Goal: Task Accomplishment & Management: Complete application form

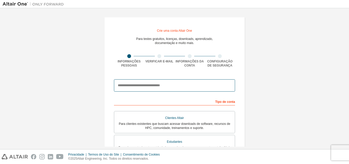
click at [164, 86] on input "email" at bounding box center [174, 85] width 121 height 12
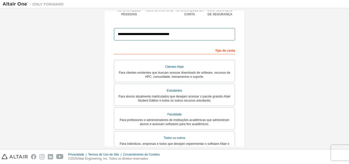
scroll to position [77, 0]
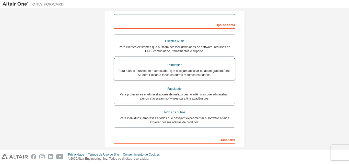
type input "**********"
click at [179, 67] on font "Estudantes" at bounding box center [174, 65] width 15 height 4
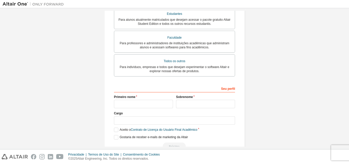
scroll to position [142, 0]
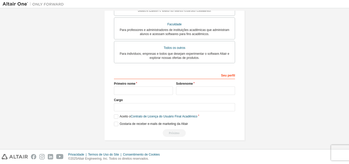
click at [136, 82] on div "Seu perfil Primeiro nome Sobrenome Cargo Forneça o estado/província para nos aj…" at bounding box center [174, 104] width 121 height 66
click at [141, 86] on div "Primeiro nome" at bounding box center [143, 88] width 62 height 13
click at [141, 88] on input "text" at bounding box center [143, 90] width 59 height 8
type input "*******"
click at [198, 89] on input "text" at bounding box center [205, 90] width 59 height 8
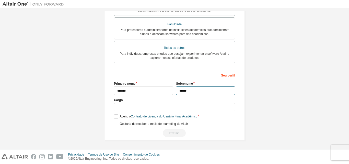
type input "******"
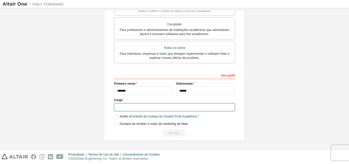
click at [154, 107] on input "text" at bounding box center [174, 107] width 121 height 8
type input "*********"
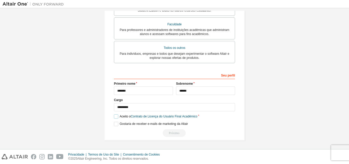
click at [116, 114] on label "Aceito o Contrato de Licença do Usuário Final Acadêmico" at bounding box center [155, 116] width 83 height 4
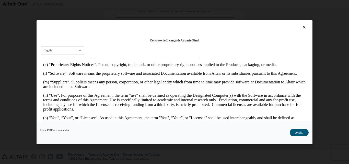
scroll to position [383, 0]
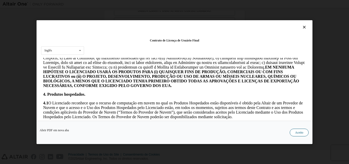
click at [305, 131] on button "Aceito" at bounding box center [299, 132] width 19 height 8
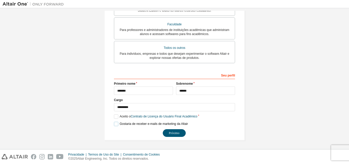
click at [117, 124] on label "Gostaria de receber e-mails de marketing da Altair" at bounding box center [151, 124] width 74 height 4
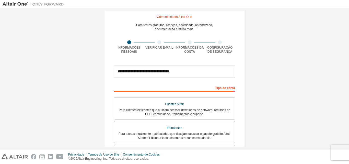
scroll to position [142, 0]
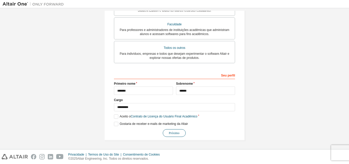
click at [172, 130] on button "Próximo" at bounding box center [174, 133] width 23 height 8
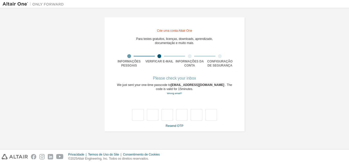
drag, startPoint x: 156, startPoint y: 163, endPoint x: 55, endPoint y: 80, distance: 130.5
click at [55, 80] on div "**********" at bounding box center [175, 74] width 344 height 127
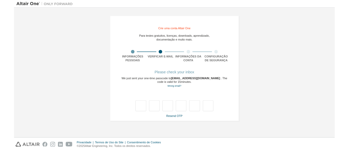
scroll to position [0, 0]
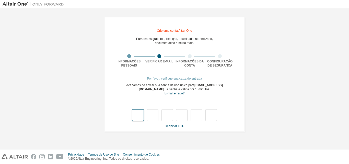
click at [136, 118] on input "text" at bounding box center [137, 115] width 11 height 12
type input "*"
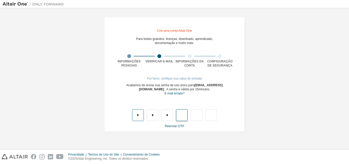
type input "*"
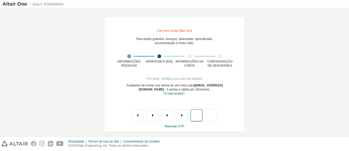
type input "*"
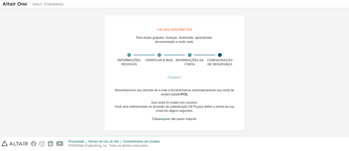
scroll to position [5, 0]
